Goal: Check status: Check status

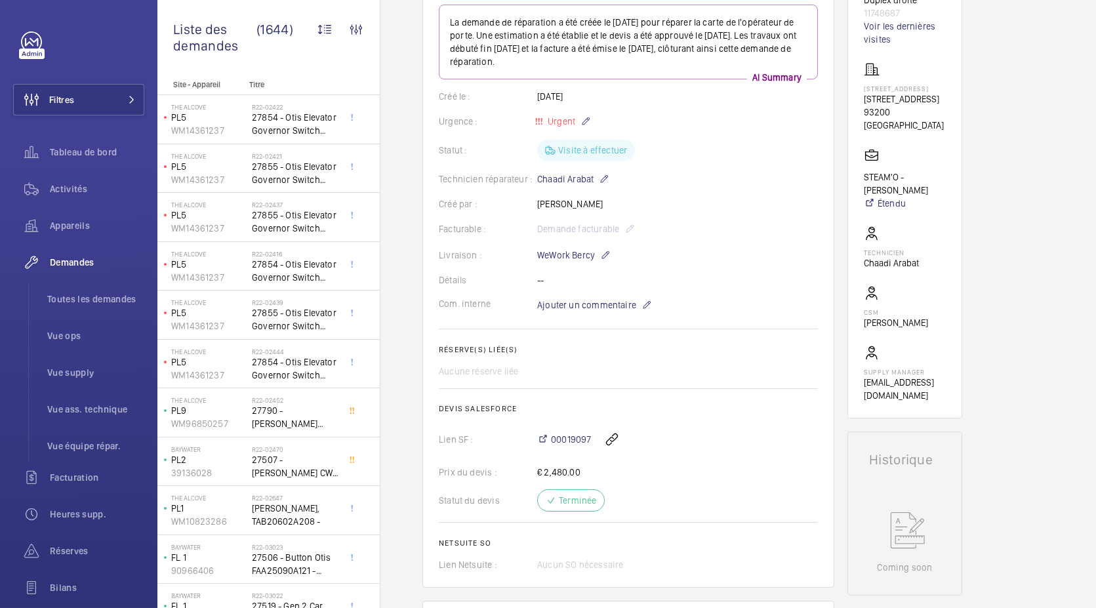
scroll to position [170, 0]
click at [521, 340] on wm-front-card-body "La demande de réparation a été créée le [DATE] pour réparer la carte de l'opéra…" at bounding box center [628, 289] width 379 height 567
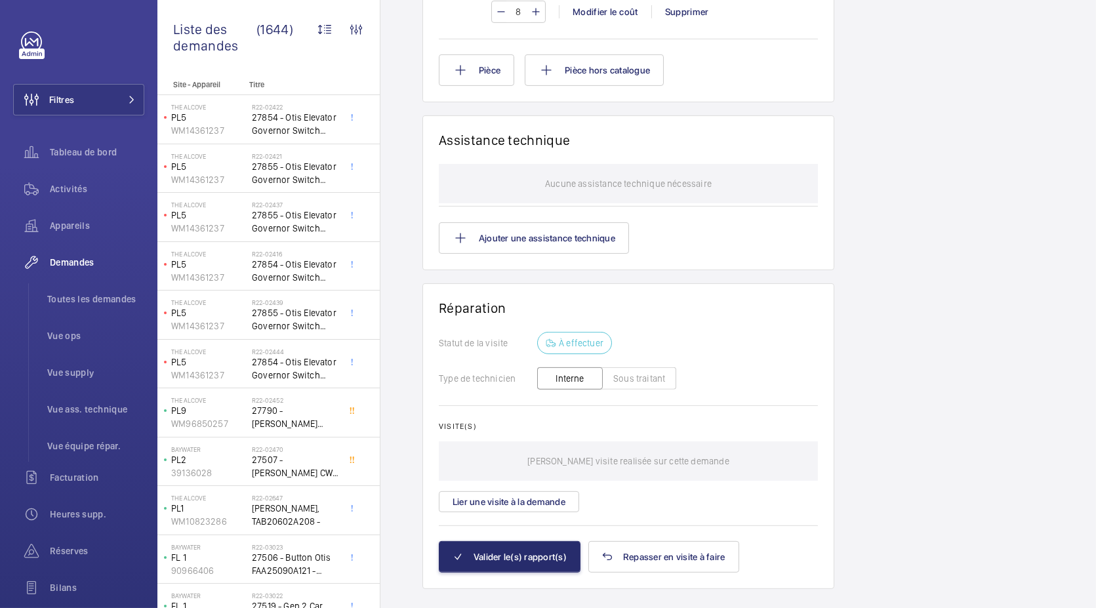
scroll to position [967, 0]
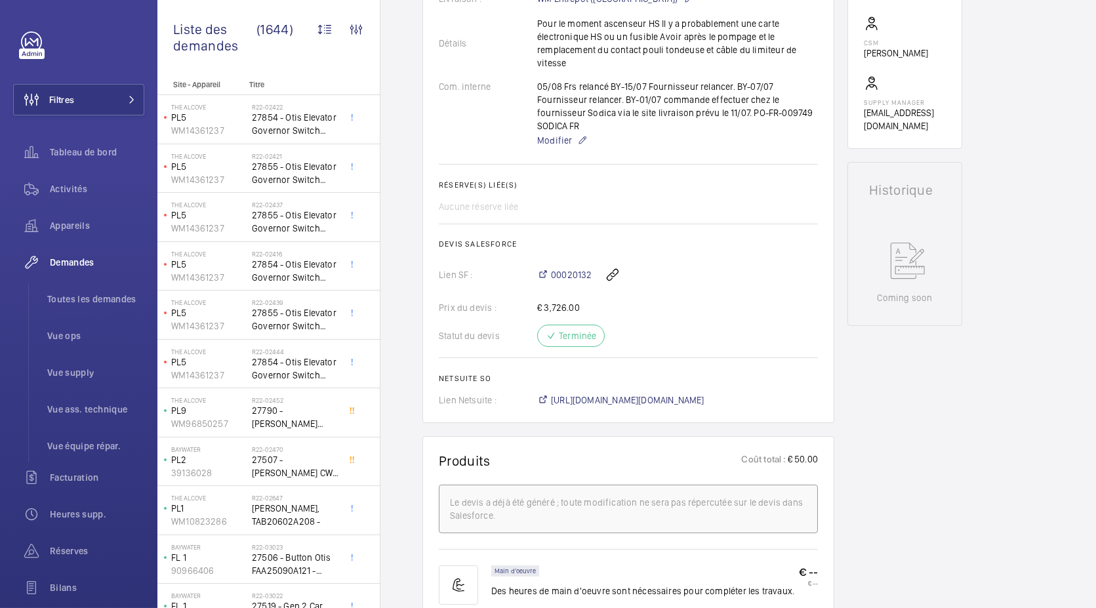
scroll to position [439, 0]
